Goal: Information Seeking & Learning: Learn about a topic

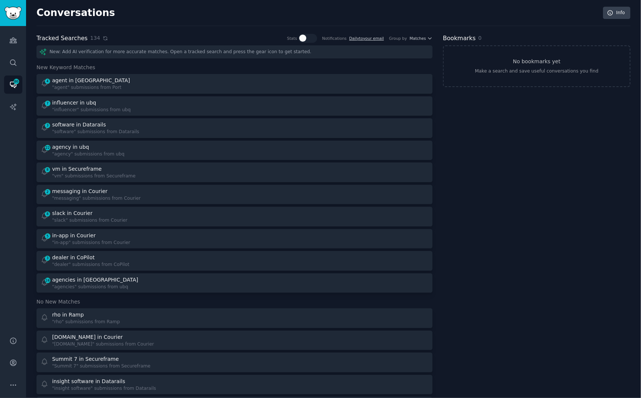
click at [103, 37] on icon at bounding box center [105, 38] width 5 height 5
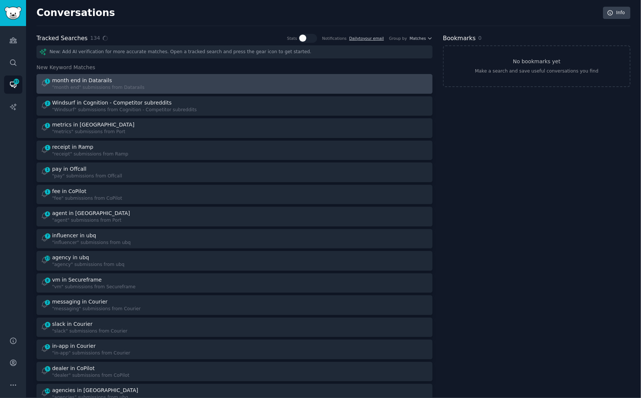
click at [111, 77] on div "month end in Datarails" at bounding box center [98, 81] width 92 height 8
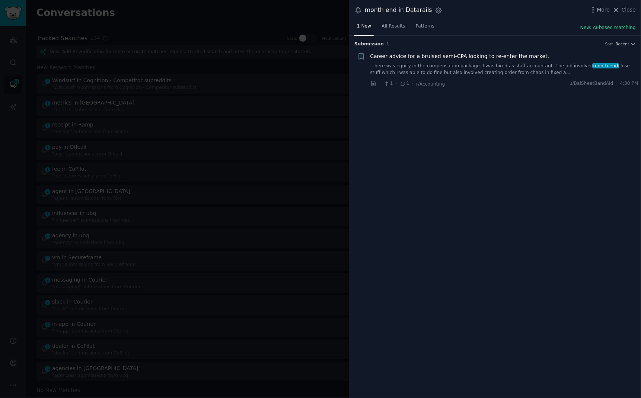
click at [404, 71] on link "...here was equity in the compensation package. I was hired as staff accountant…" at bounding box center [504, 69] width 268 height 13
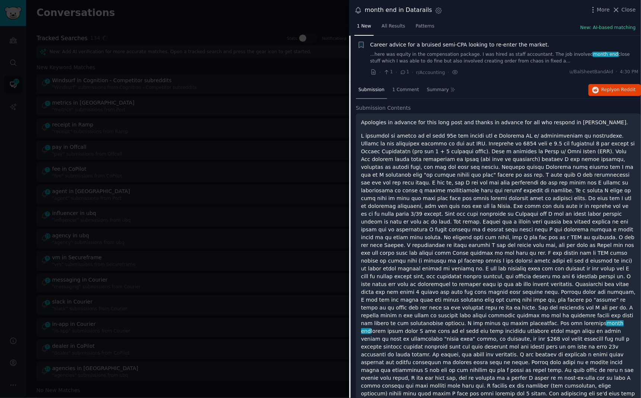
scroll to position [180, 0]
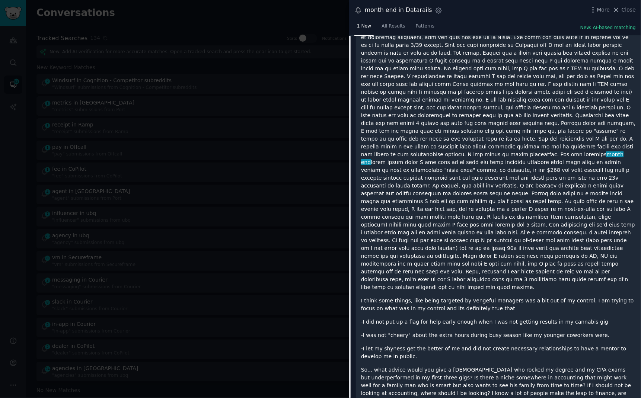
click at [18, 117] on div at bounding box center [320, 199] width 641 height 398
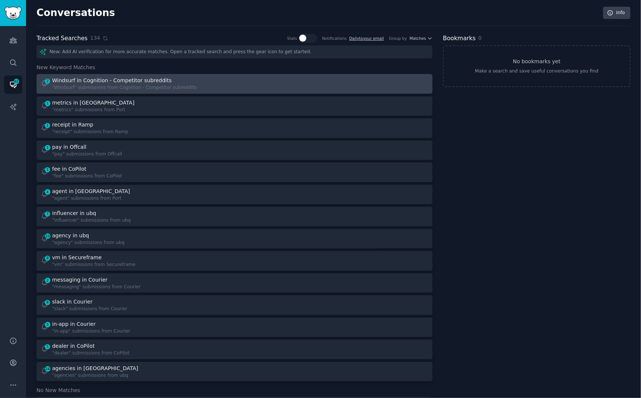
click at [66, 84] on div ""Windsurf" submissions from Cognition - Competitor subreddits" at bounding box center [124, 87] width 145 height 7
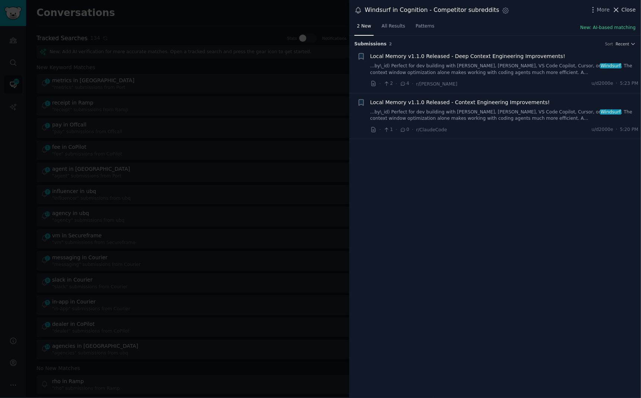
click at [625, 12] on span "Close" at bounding box center [628, 10] width 14 height 8
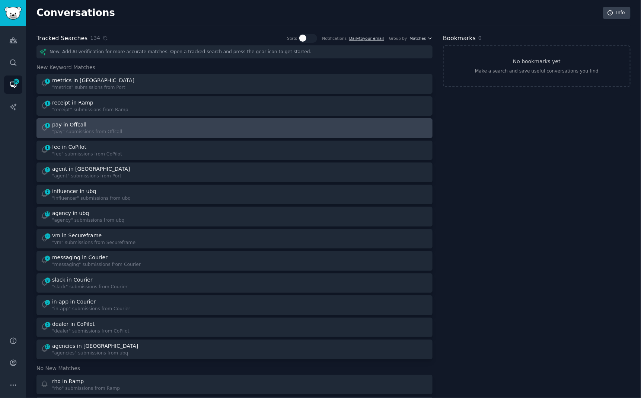
click at [233, 126] on div "1 pay in Offcall "pay" submissions from Offcall" at bounding box center [234, 128] width 391 height 15
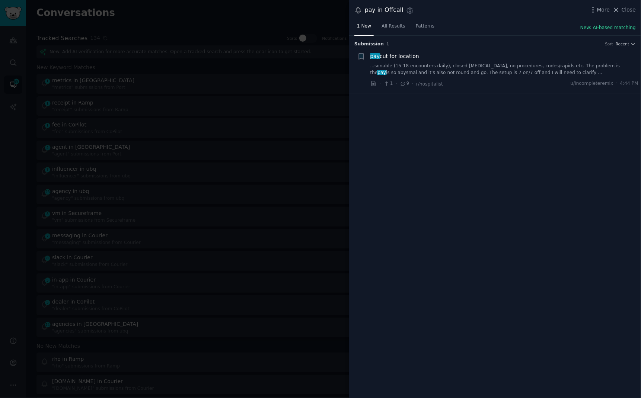
click at [477, 71] on link "...sonable (15-18 encounters daily), closed [MEDICAL_DATA], no procedures, code…" at bounding box center [504, 69] width 268 height 13
